Goal: Find contact information: Find contact information

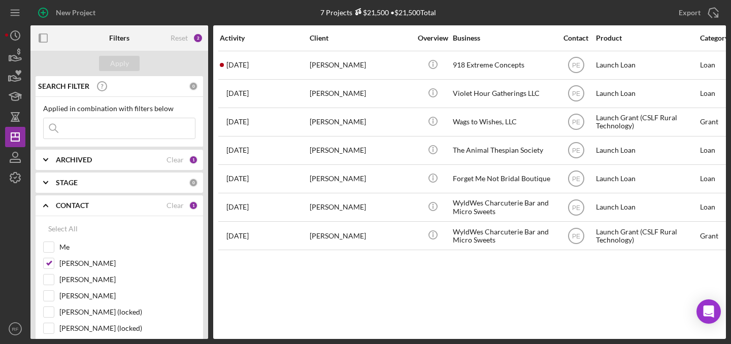
scroll to position [0, 324]
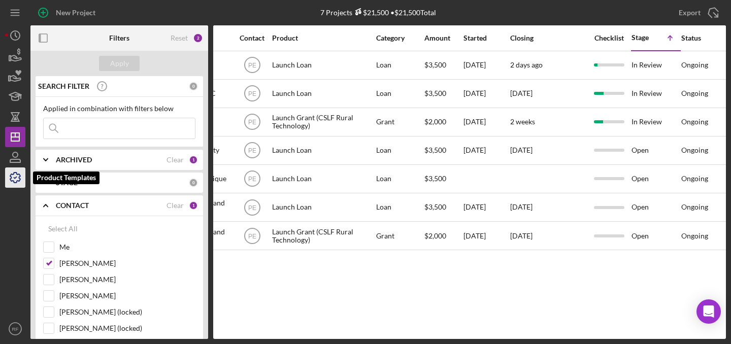
click at [13, 178] on icon "button" at bounding box center [15, 177] width 25 height 25
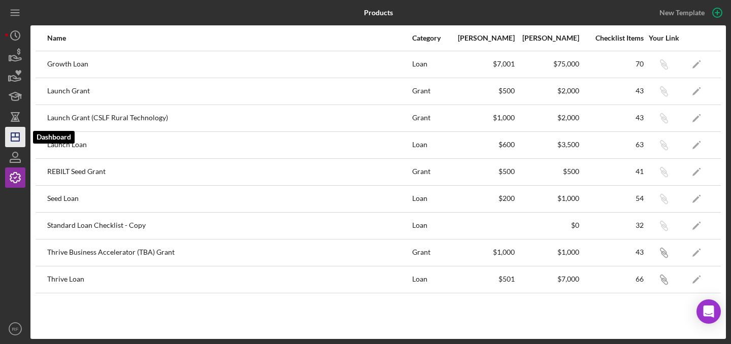
click at [18, 136] on icon "Icon/Dashboard" at bounding box center [15, 136] width 25 height 25
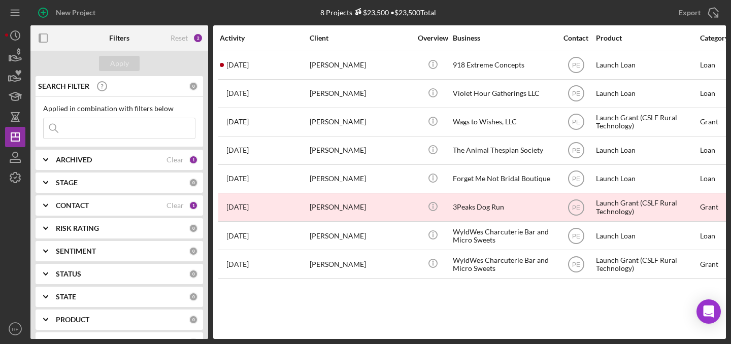
click at [77, 207] on b "CONTACT" at bounding box center [72, 206] width 33 height 8
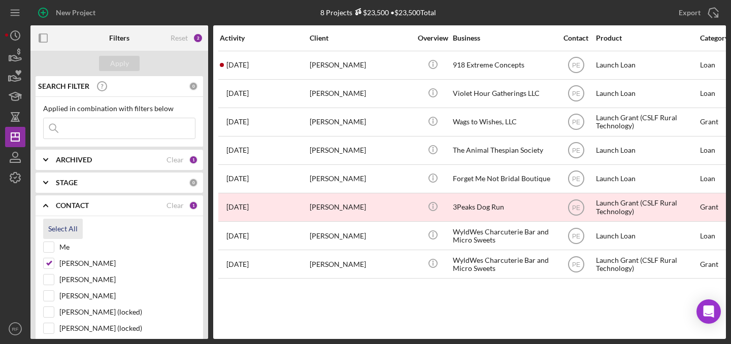
click at [64, 227] on div "Select All" at bounding box center [62, 229] width 29 height 20
checkbox input "true"
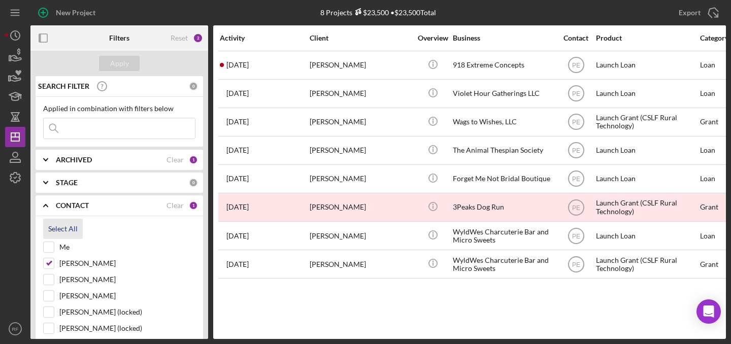
checkbox input "true"
click at [179, 205] on div "Clear" at bounding box center [175, 206] width 17 height 8
checkbox input "false"
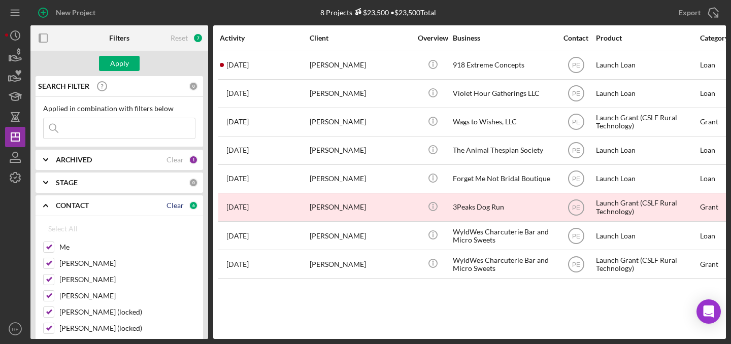
checkbox input "false"
click at [51, 246] on input "Me" at bounding box center [49, 247] width 10 height 10
checkbox input "true"
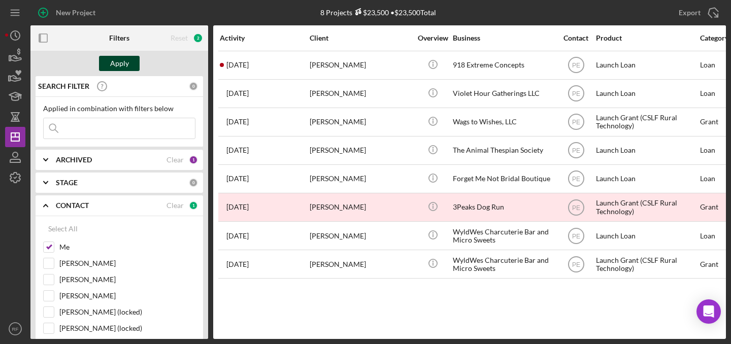
click at [122, 69] on div "Apply" at bounding box center [119, 63] width 19 height 15
